Goal: Transaction & Acquisition: Purchase product/service

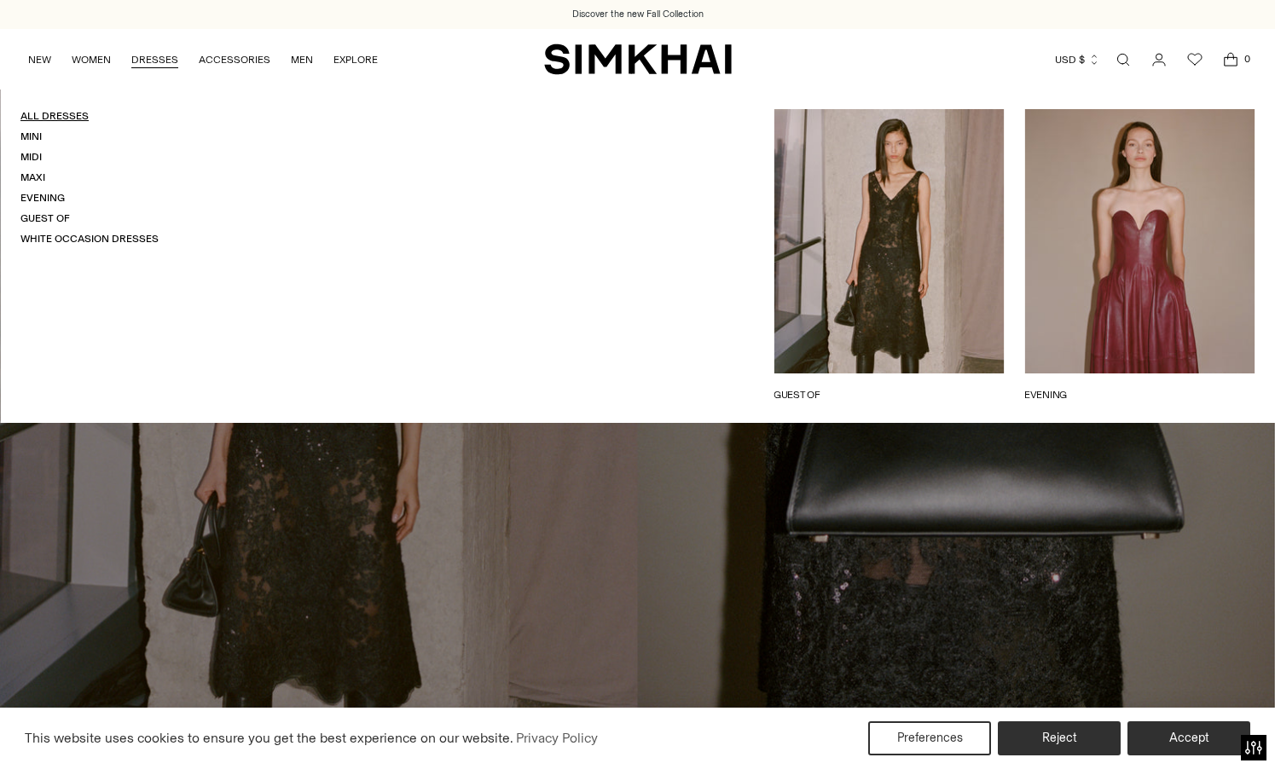
click at [55, 113] on link "All Dresses" at bounding box center [54, 116] width 68 height 12
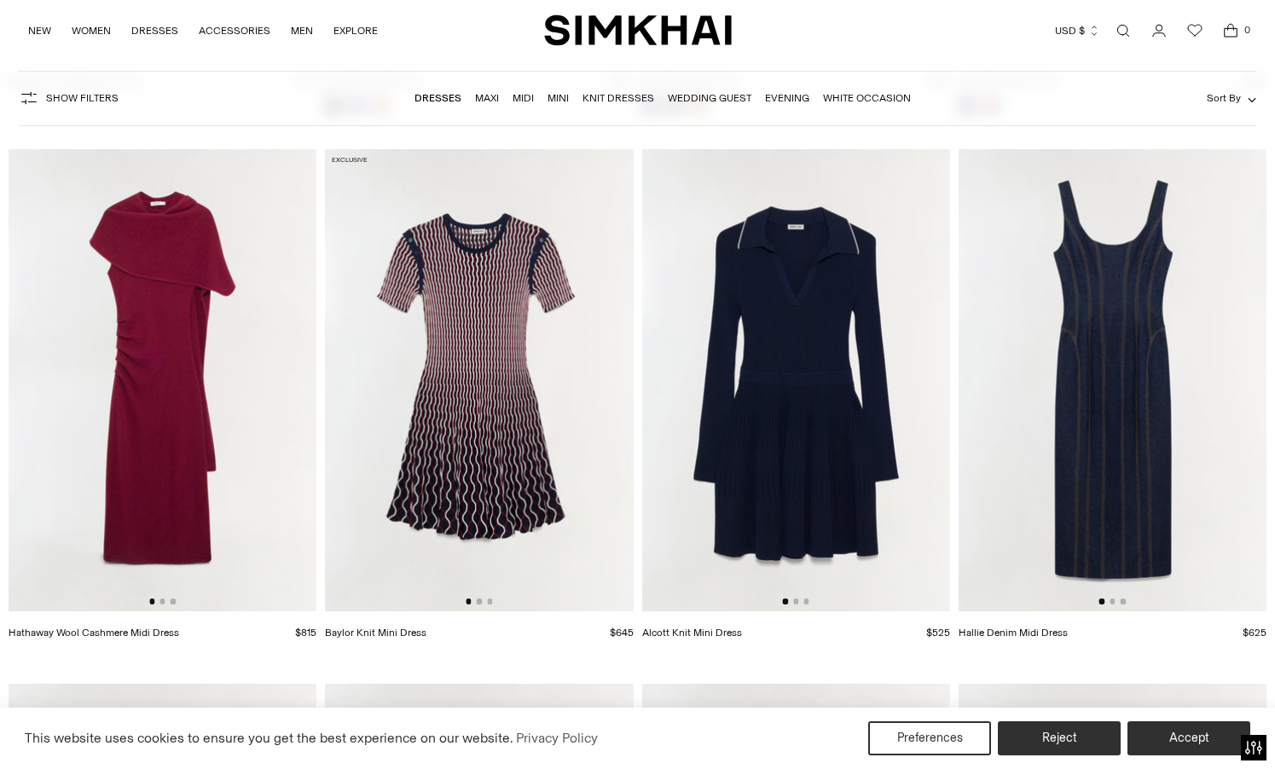
scroll to position [3959, 0]
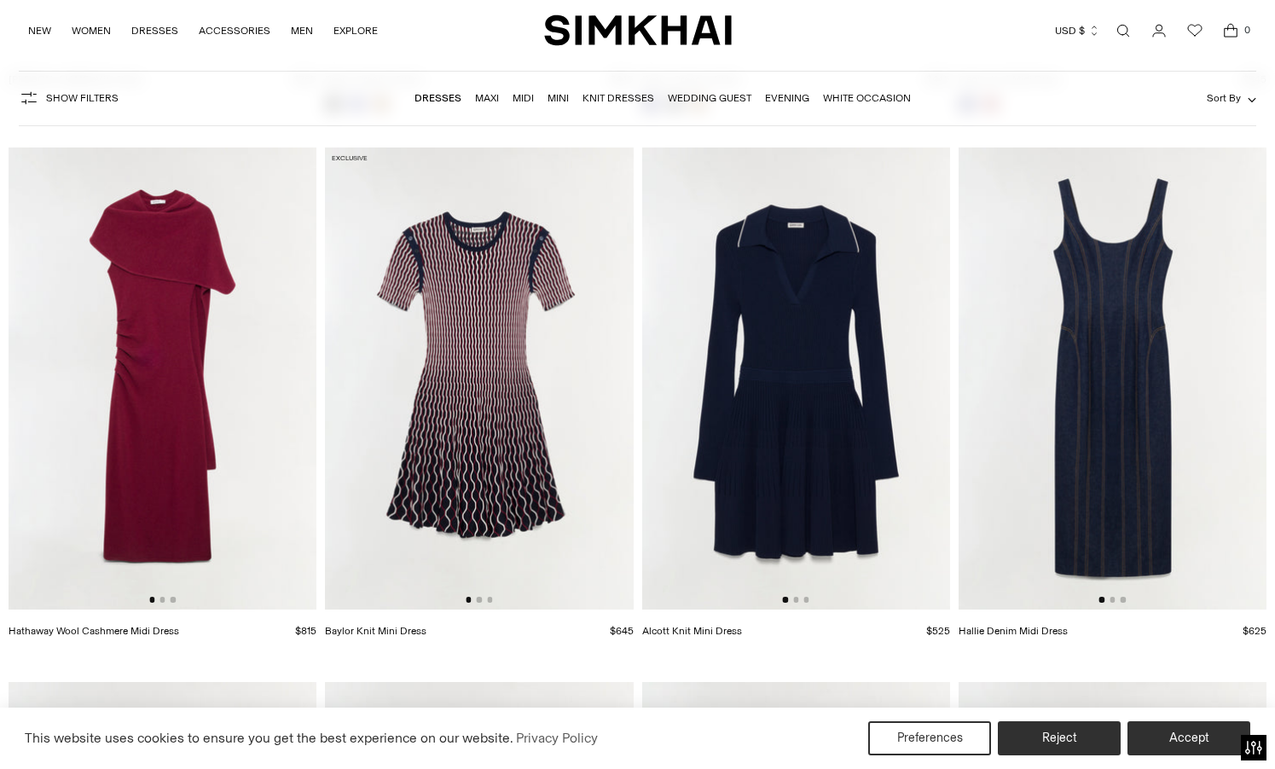
click at [180, 417] on img at bounding box center [163, 378] width 308 height 462
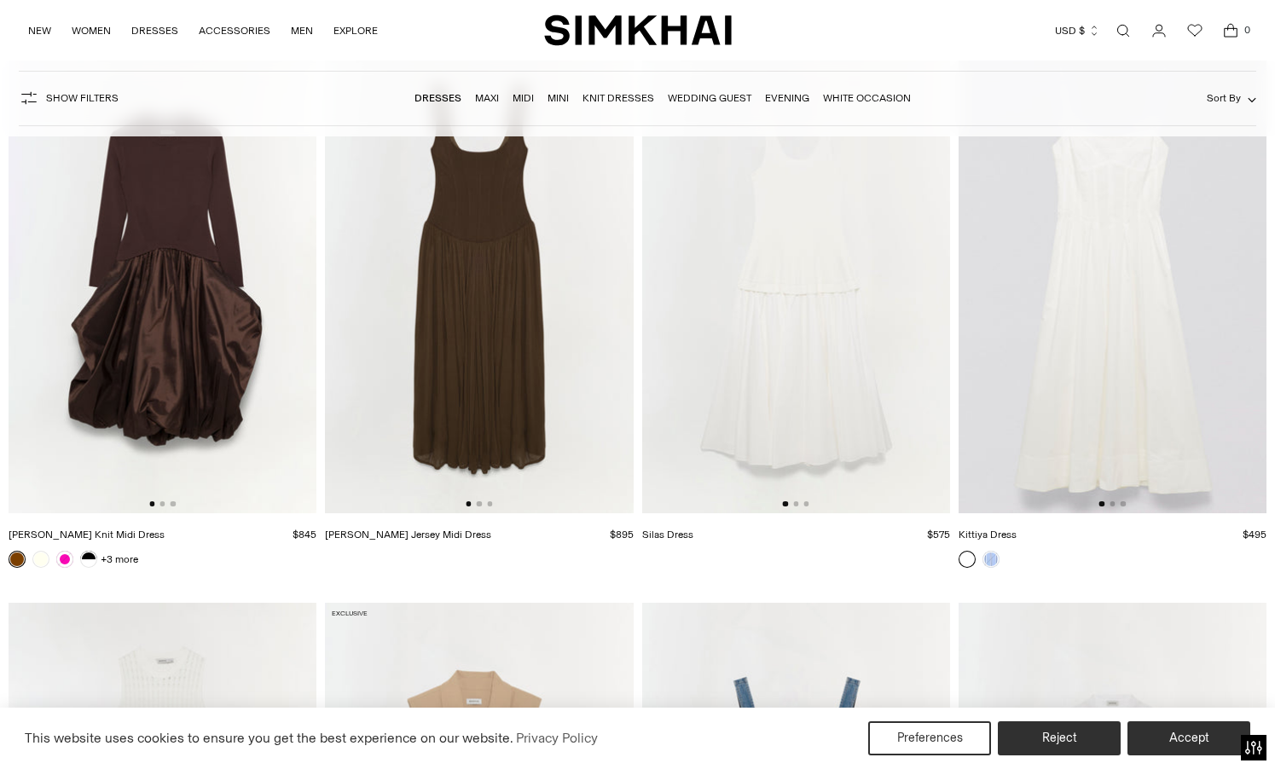
scroll to position [19808, 0]
